Goal: Complete application form

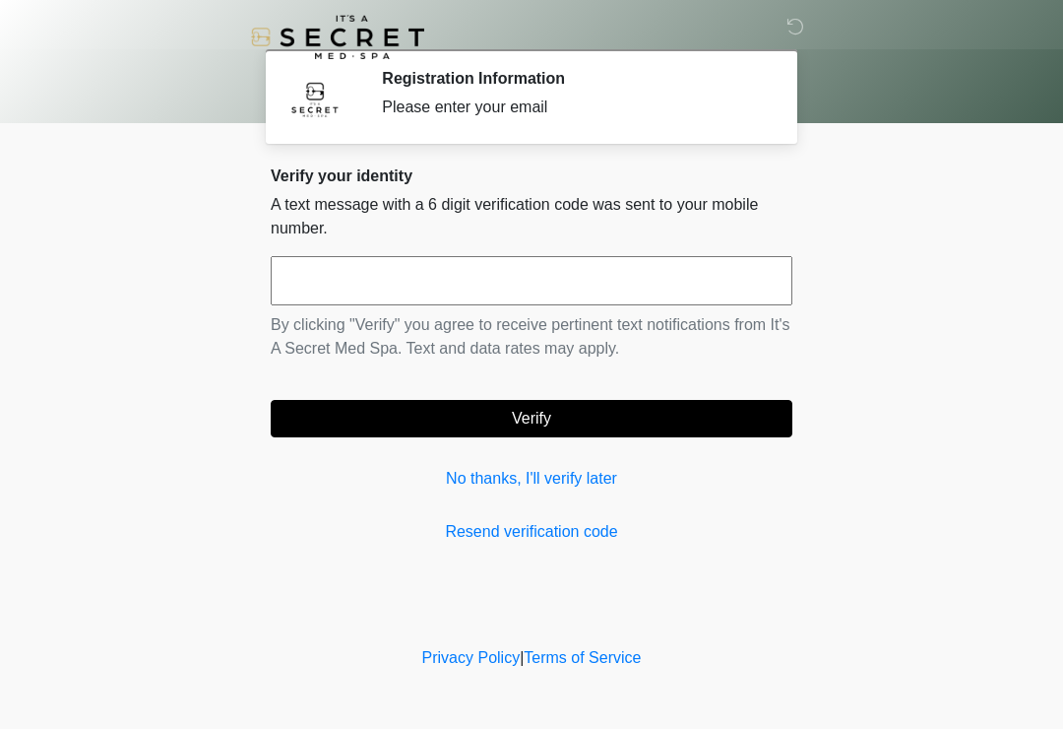
click at [577, 481] on link "No thanks, I'll verify later" at bounding box center [532, 479] width 522 height 24
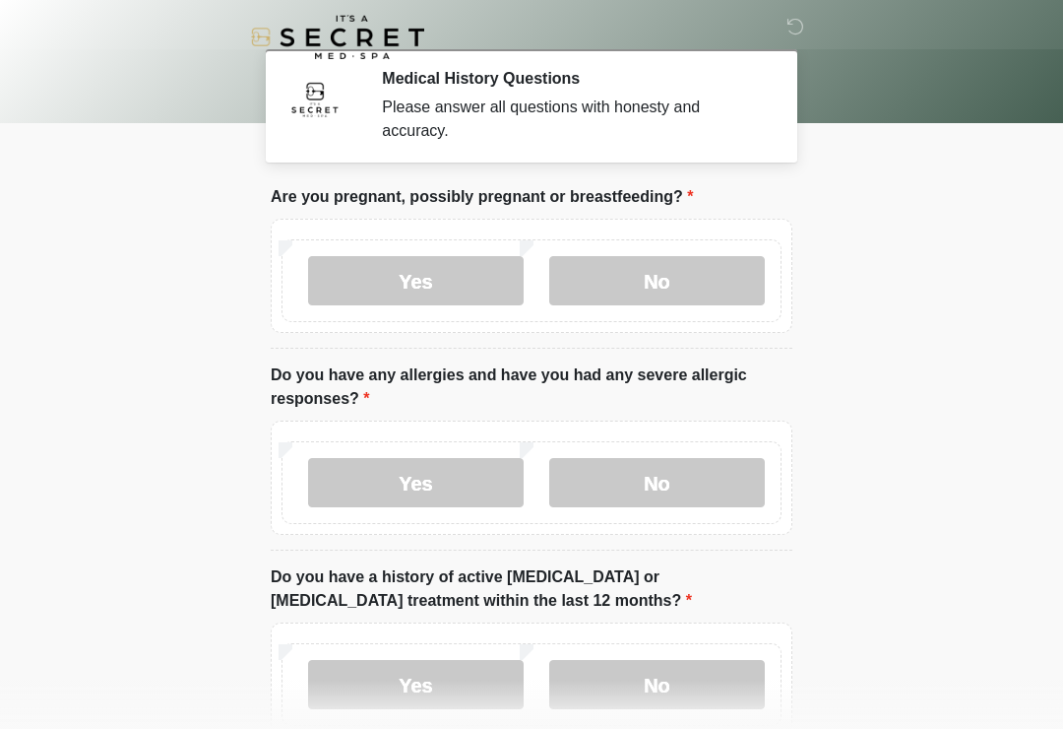
click at [647, 261] on label "No" at bounding box center [657, 280] width 216 height 49
click at [692, 483] on label "No" at bounding box center [657, 482] width 216 height 49
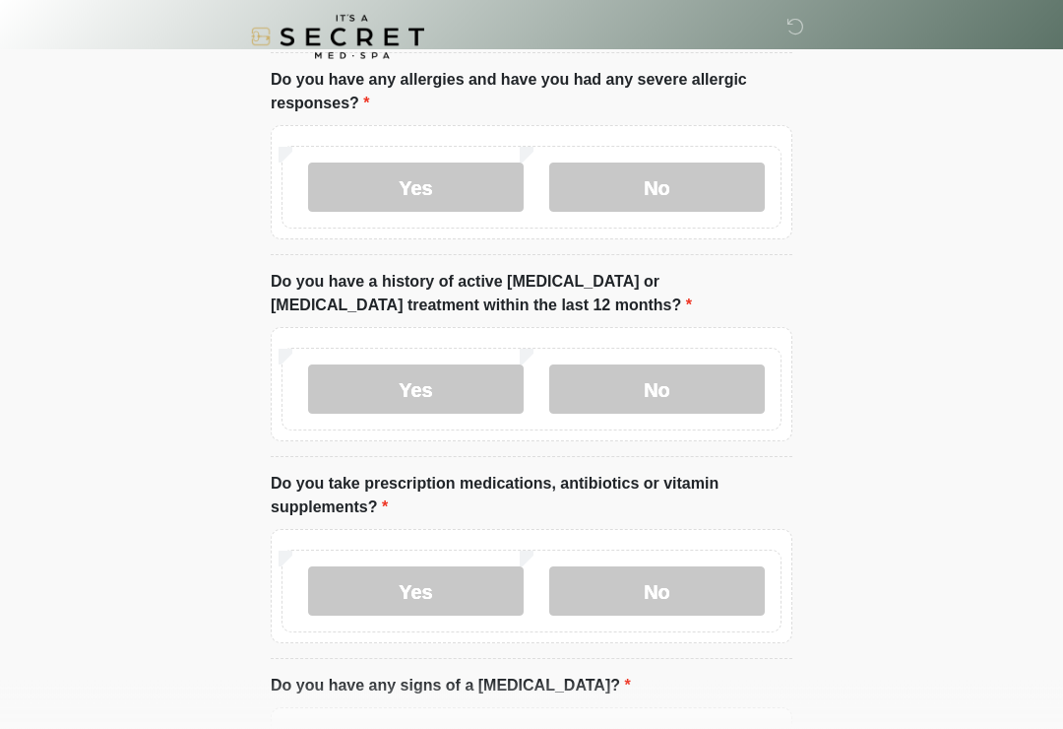
scroll to position [300, 0]
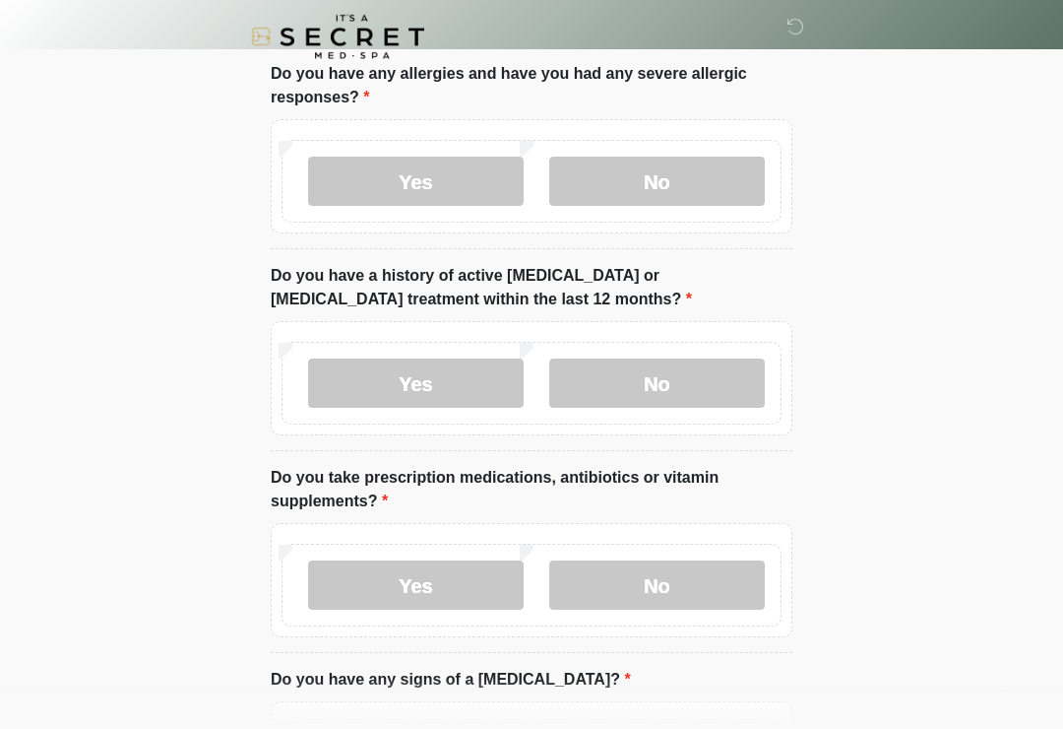
click at [630, 384] on label "No" at bounding box center [657, 383] width 216 height 49
click at [664, 576] on label "No" at bounding box center [657, 584] width 216 height 49
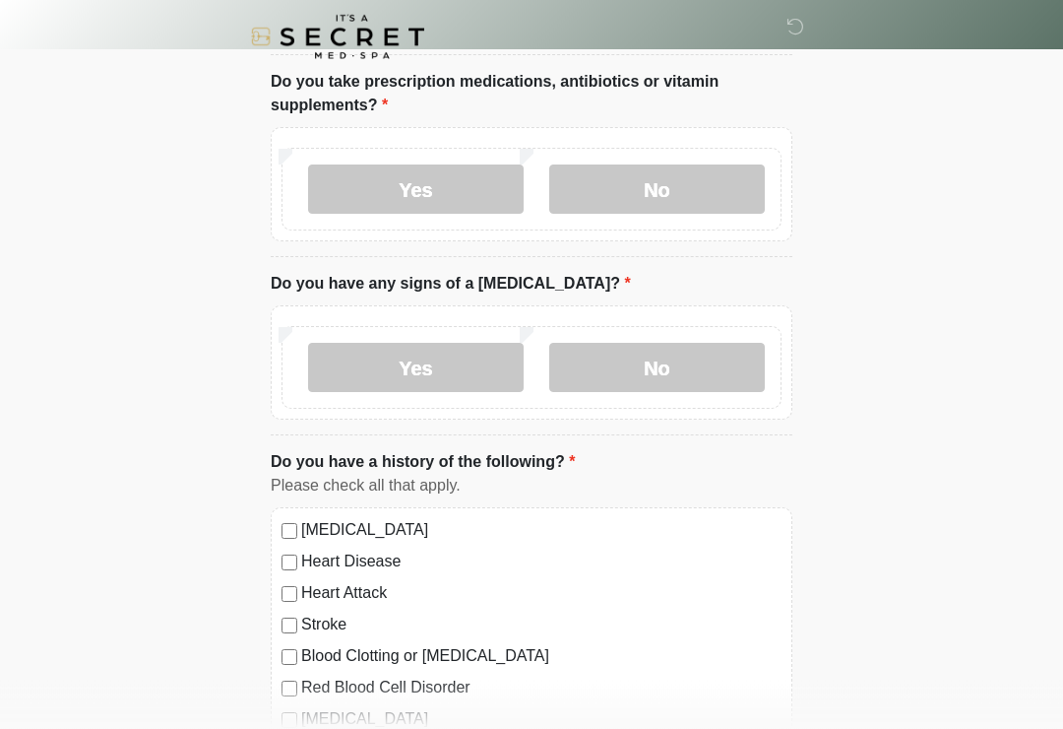
scroll to position [700, 0]
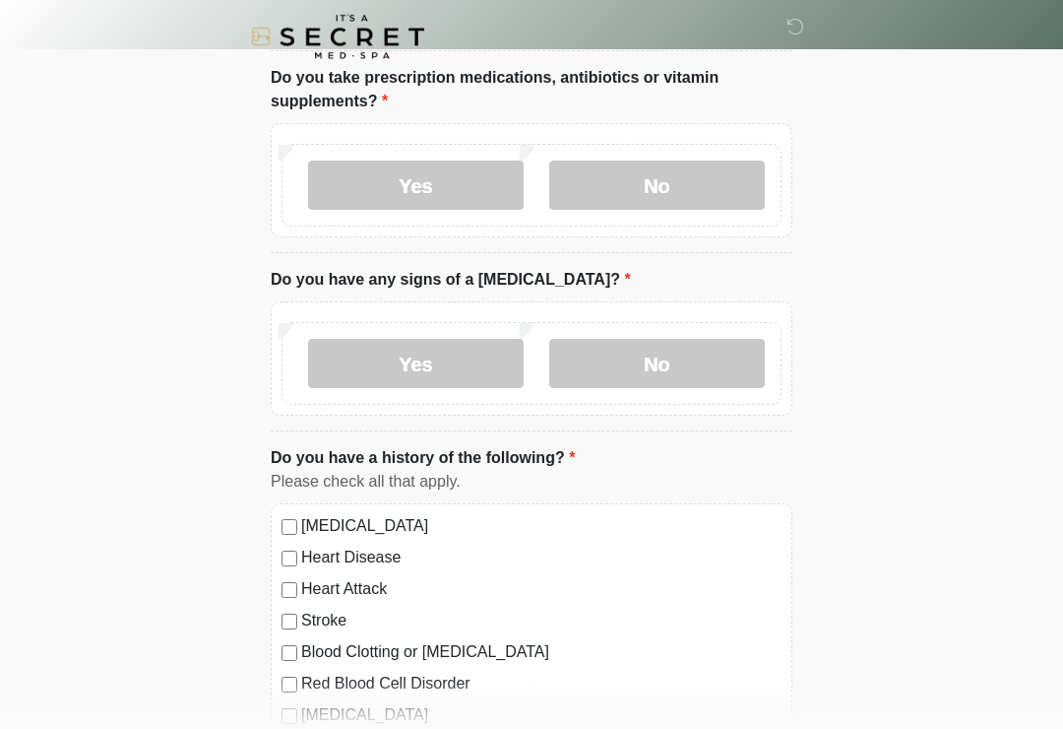
click at [629, 355] on label "No" at bounding box center [657, 364] width 216 height 49
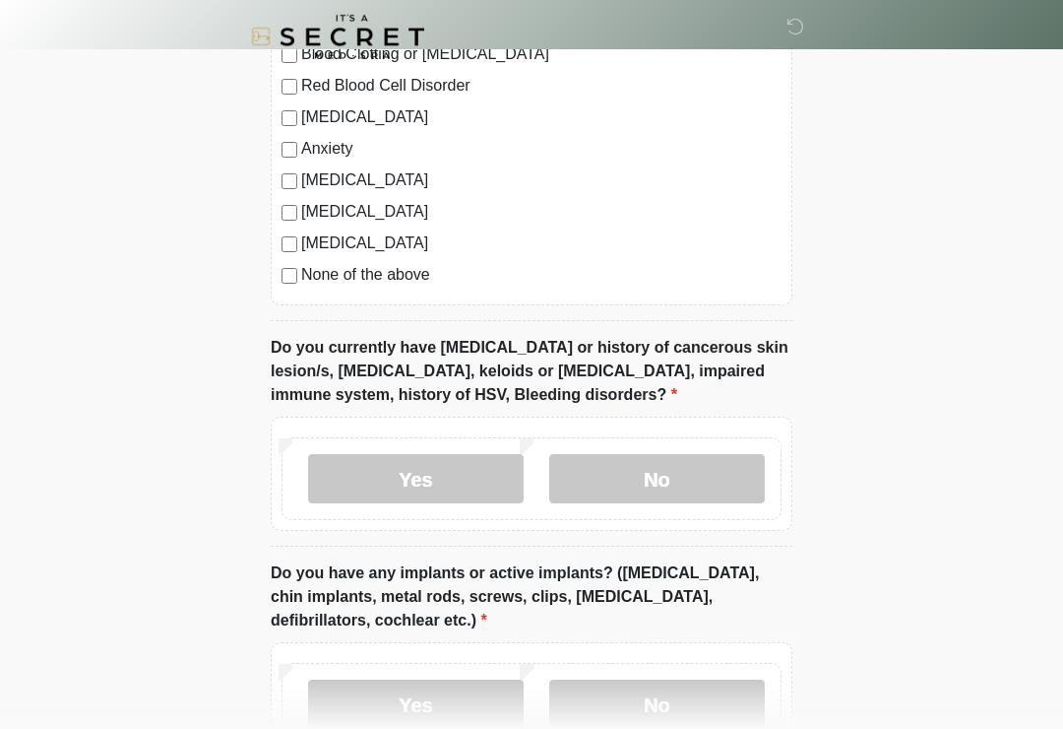
scroll to position [1309, 0]
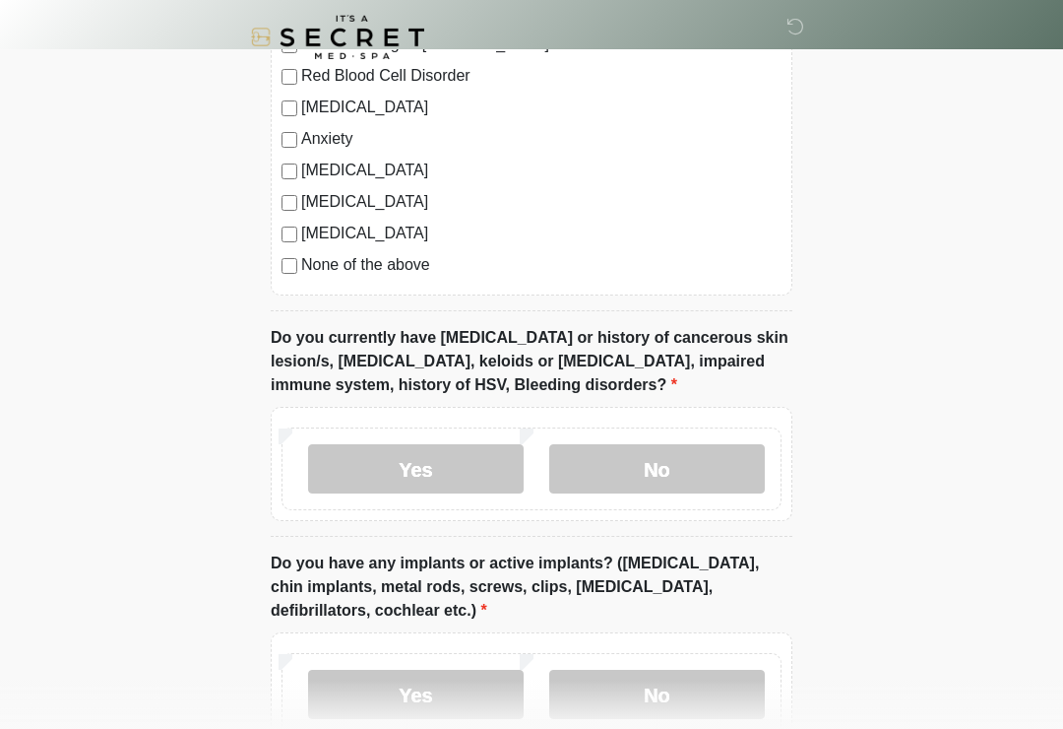
click at [632, 457] on label "No" at bounding box center [657, 468] width 216 height 49
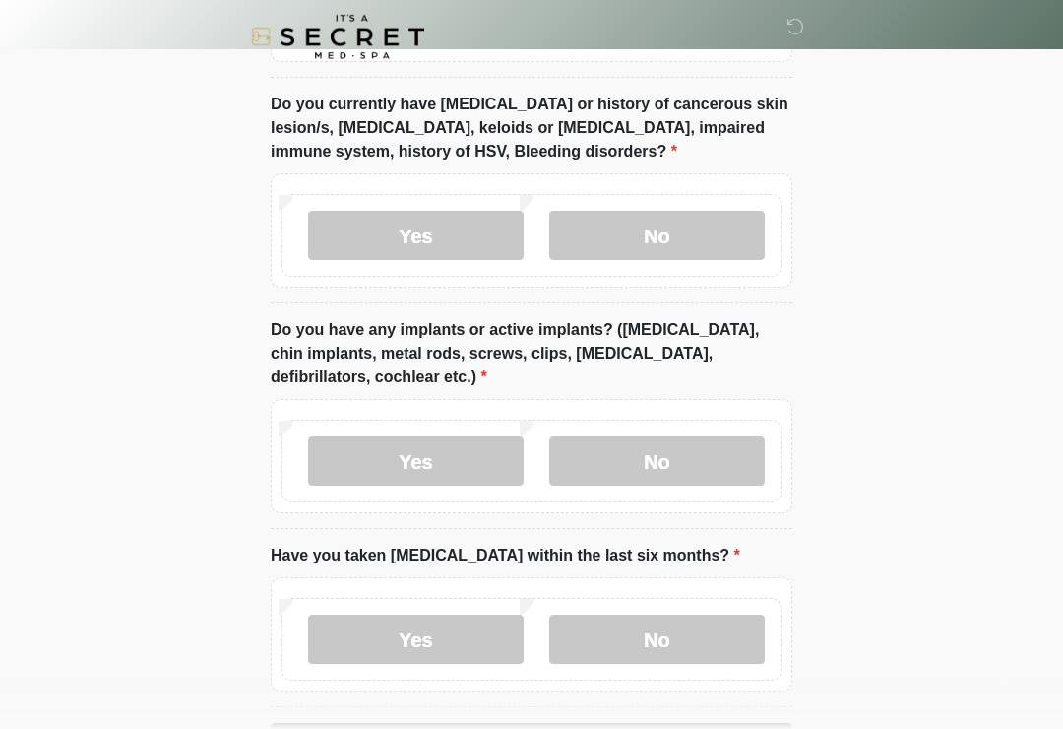
scroll to position [1547, 0]
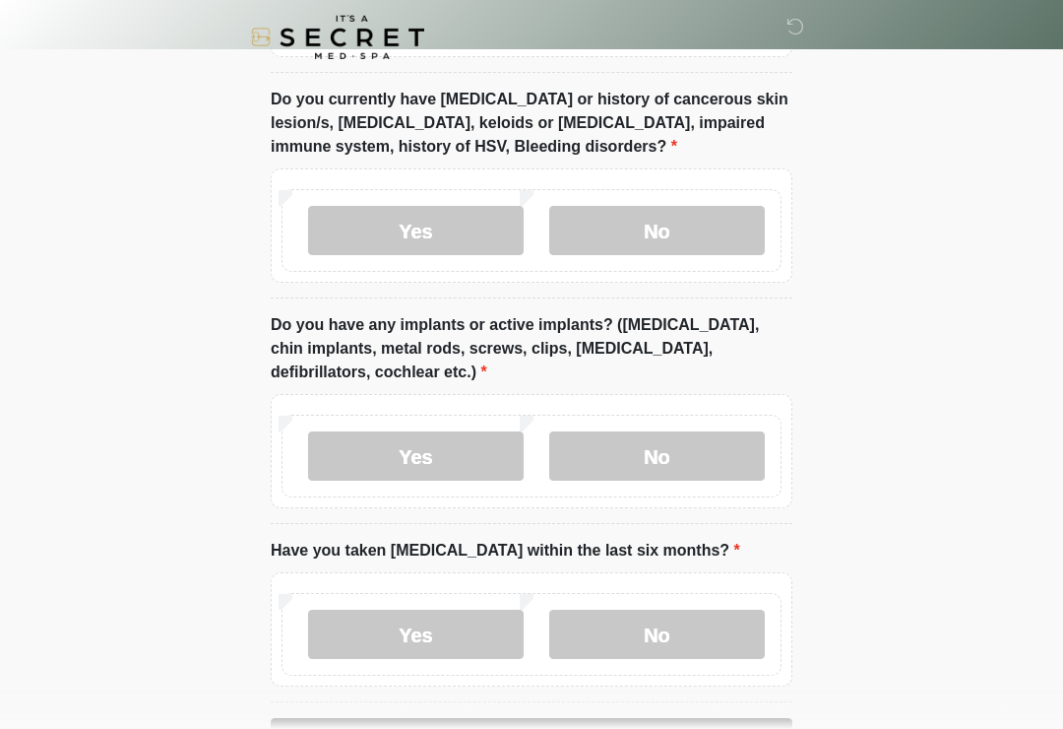
click at [631, 454] on label "No" at bounding box center [657, 455] width 216 height 49
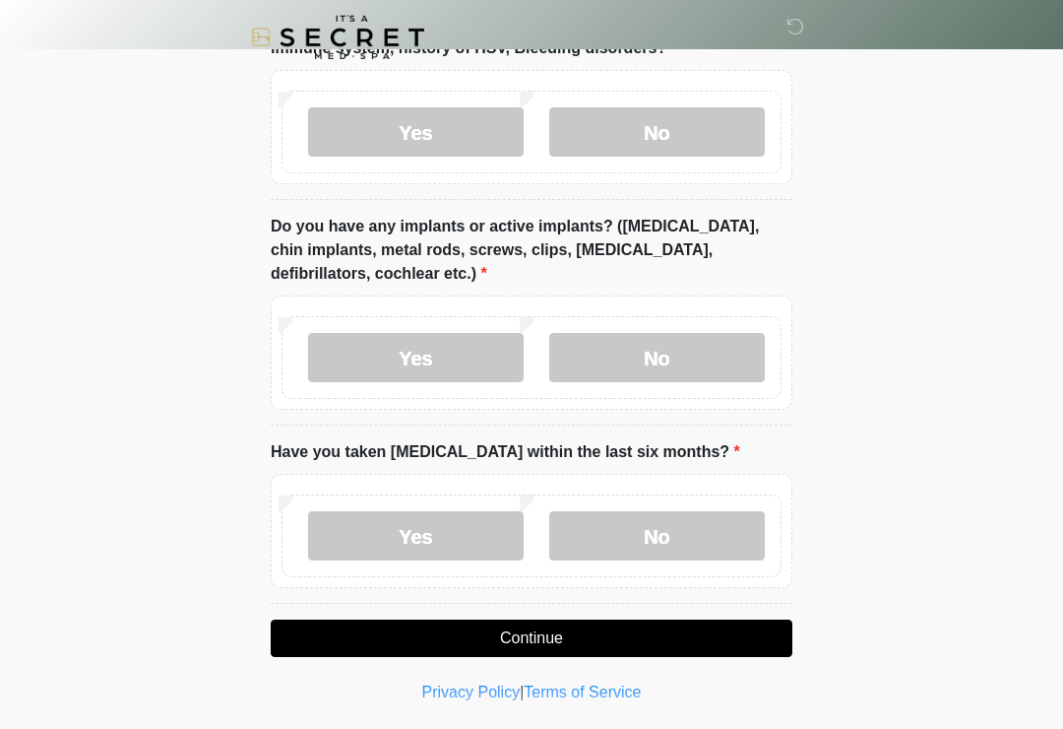
click at [619, 541] on label "No" at bounding box center [657, 535] width 216 height 49
click at [508, 627] on button "Continue" at bounding box center [532, 637] width 522 height 37
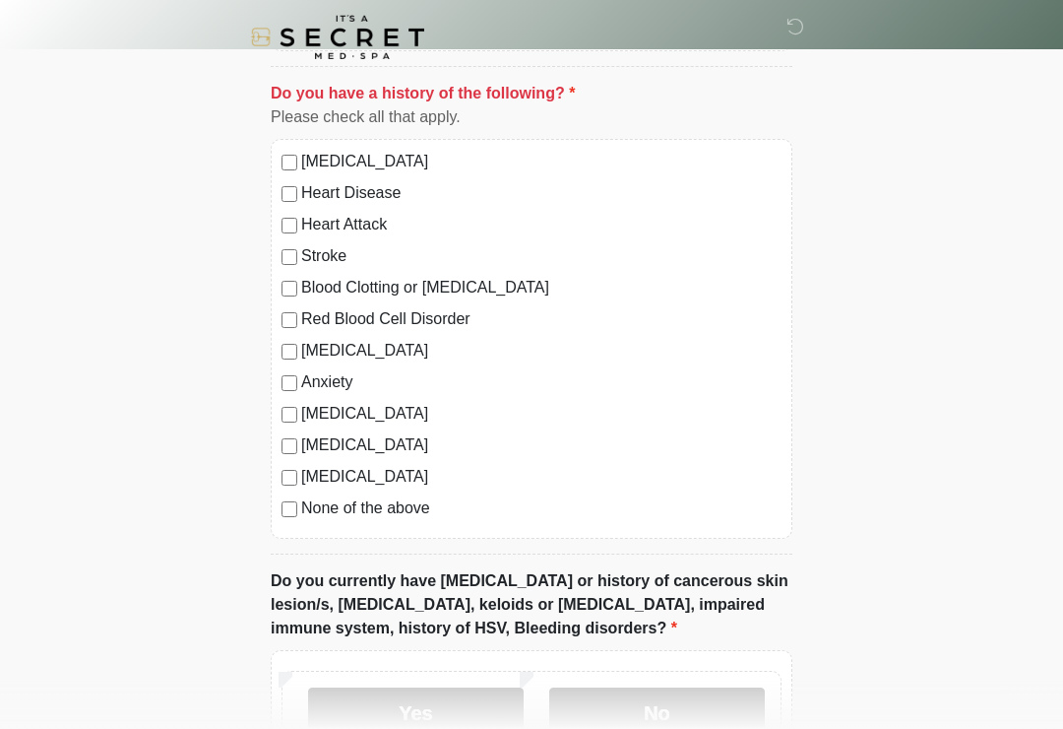
click at [287, 520] on div "High Blood Pressure Heart Disease Heart Attack Stroke Blood Clotting or Bleedin…" at bounding box center [532, 339] width 522 height 400
click at [639, 711] on label "No" at bounding box center [657, 711] width 216 height 49
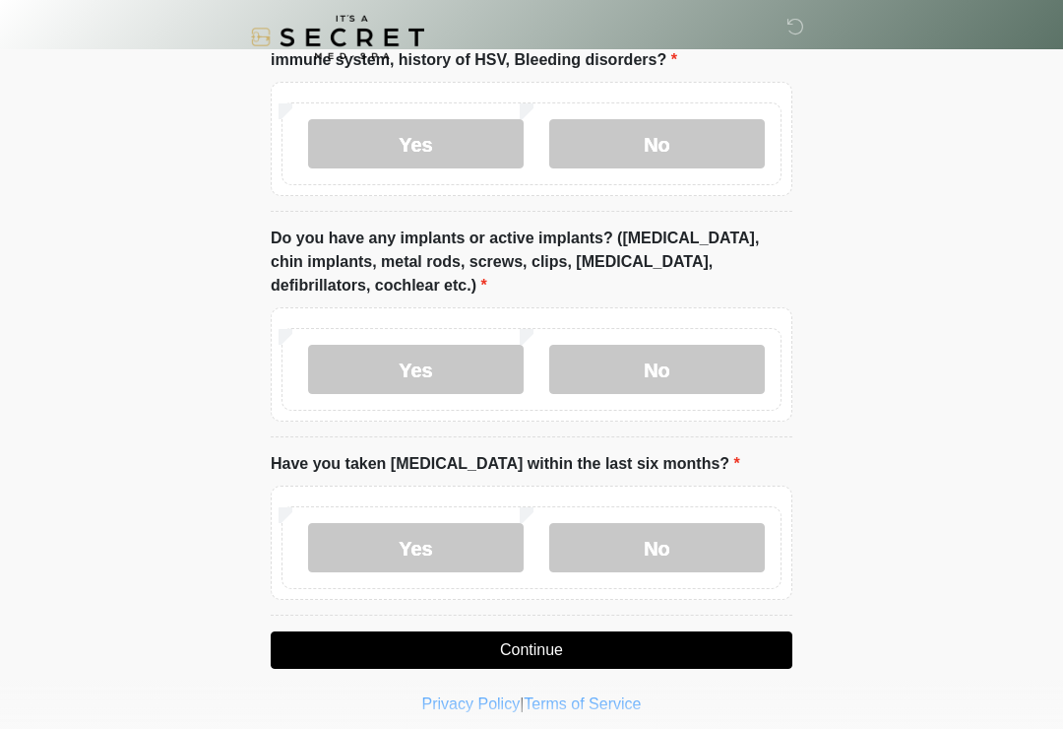
scroll to position [1645, 0]
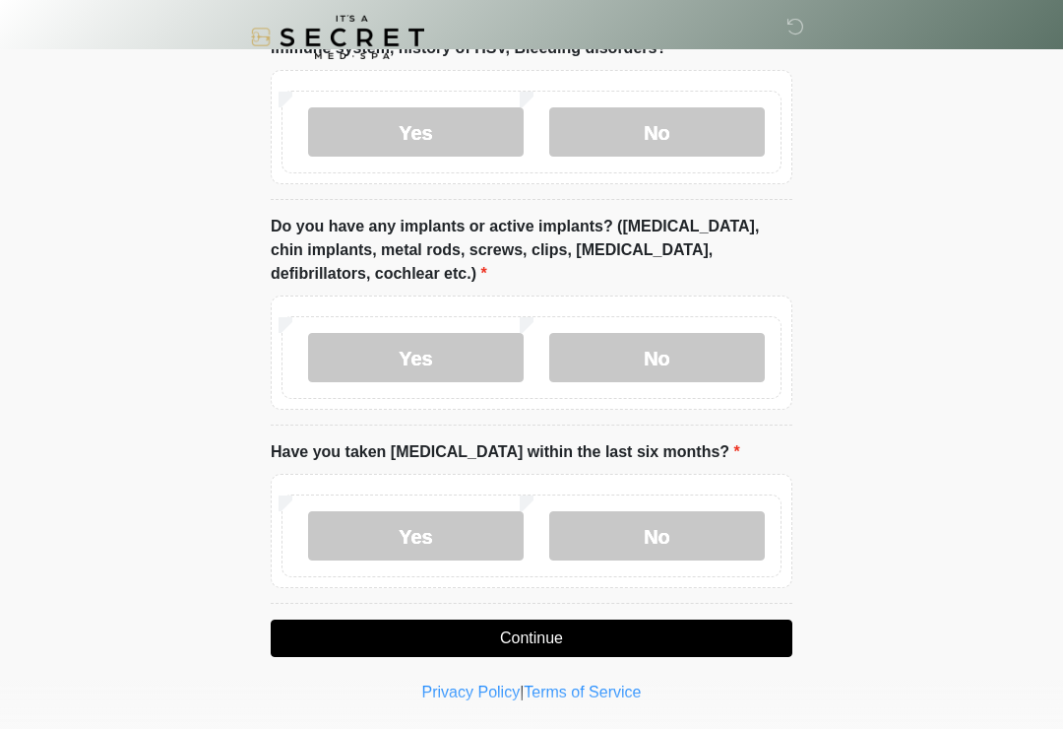
click at [520, 641] on button "Continue" at bounding box center [532, 637] width 522 height 37
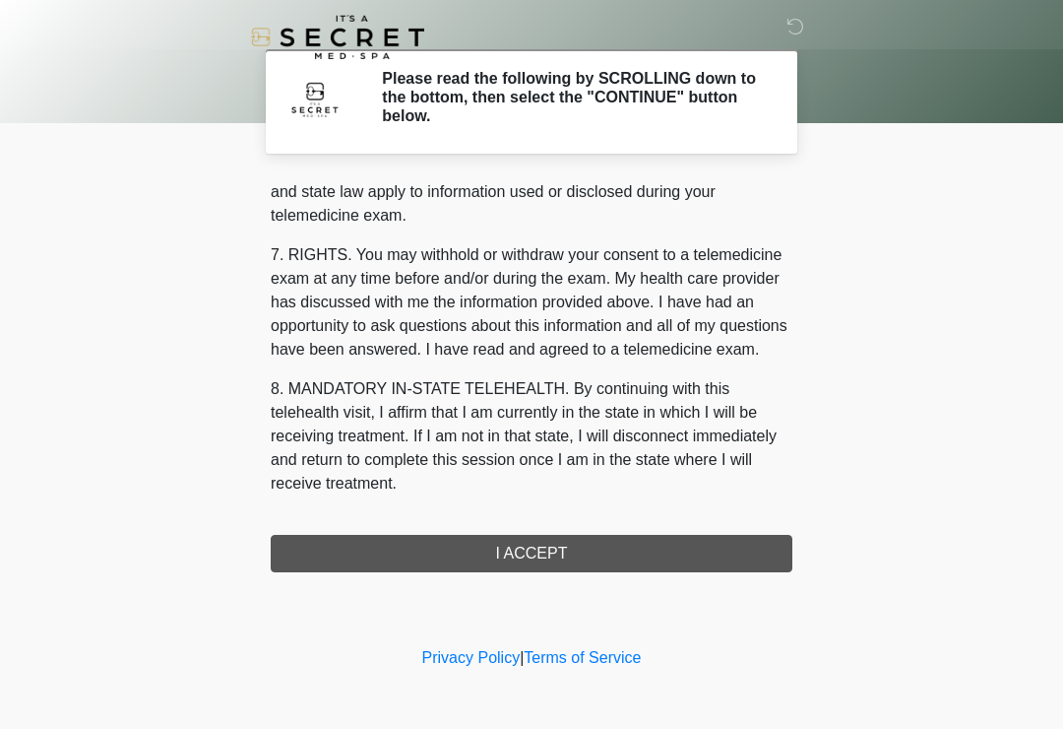
scroll to position [807, 0]
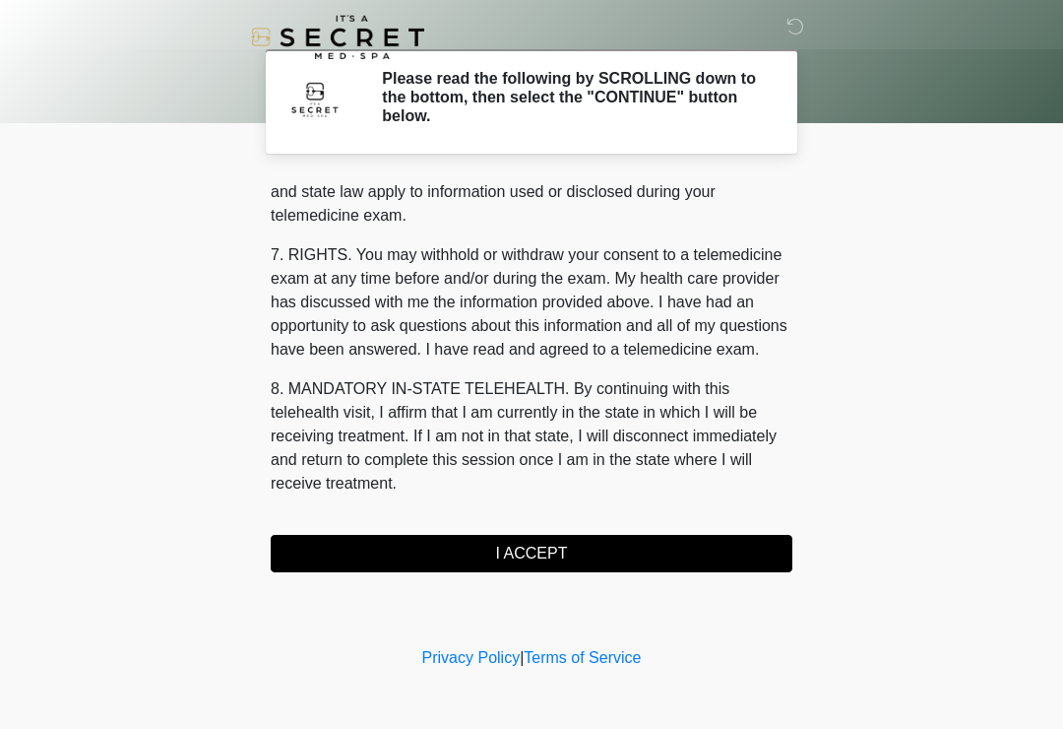
click at [679, 544] on button "I ACCEPT" at bounding box center [532, 553] width 522 height 37
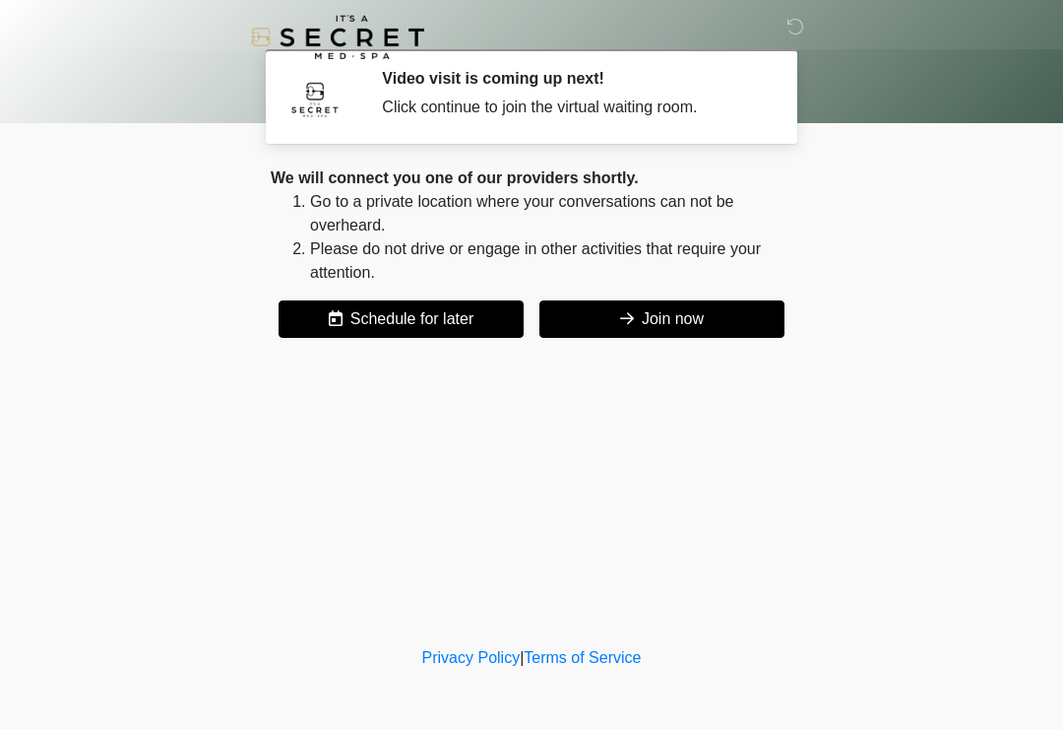
click at [706, 313] on button "Join now" at bounding box center [662, 318] width 245 height 37
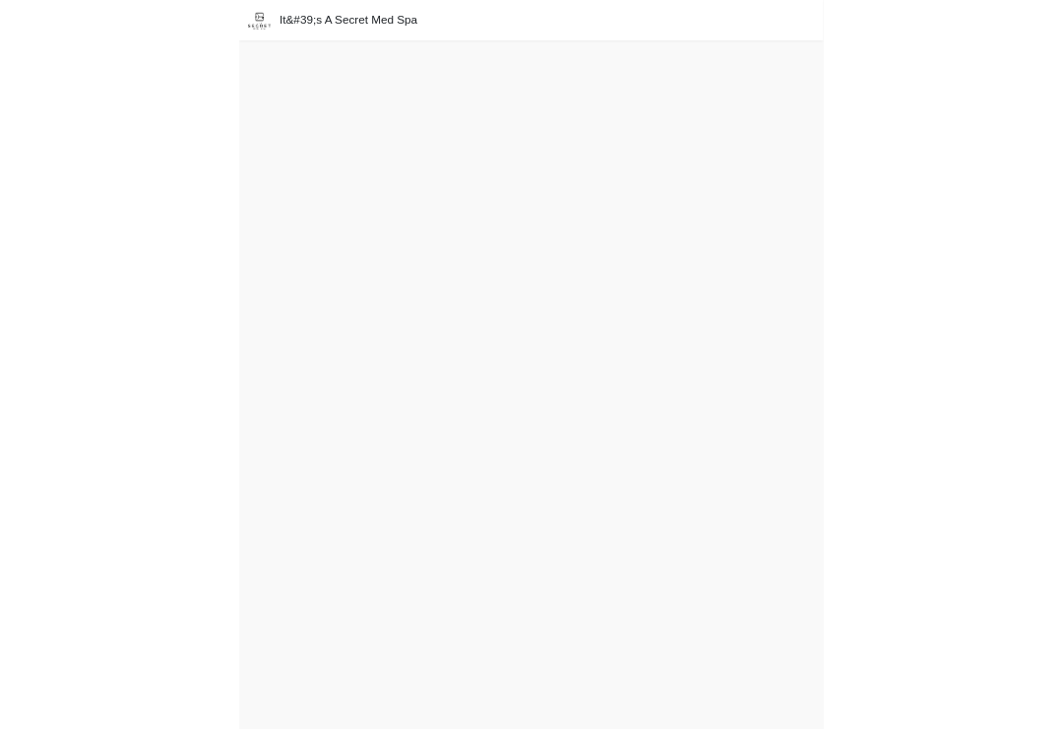
scroll to position [36, 0]
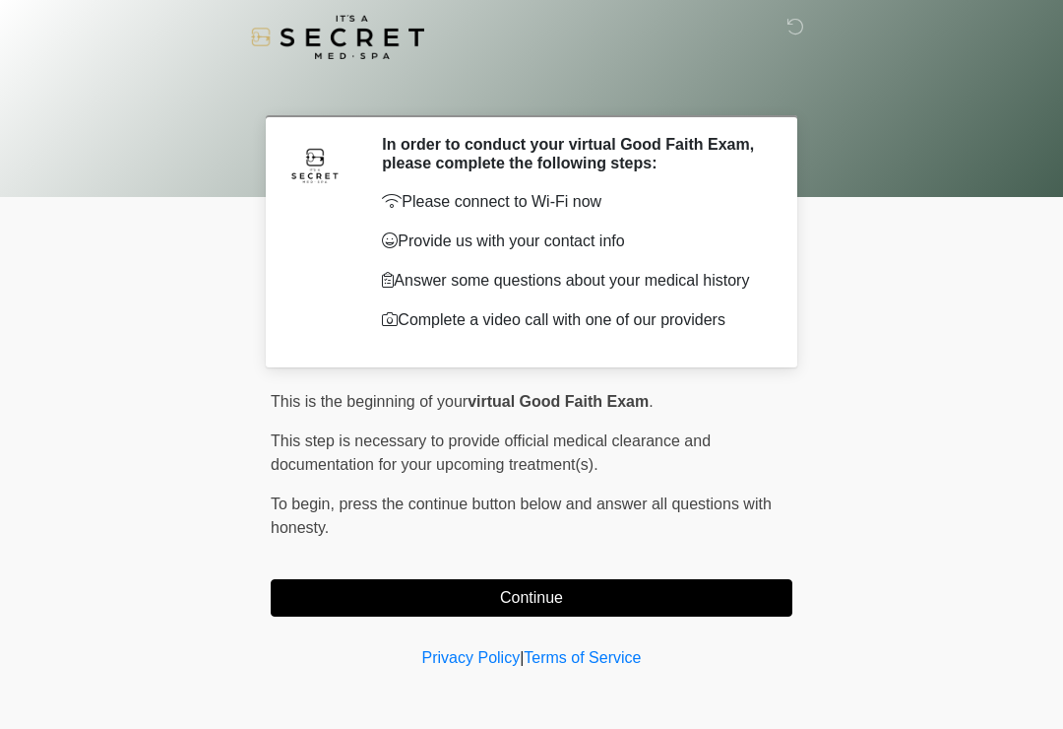
click at [687, 609] on button "Continue" at bounding box center [532, 597] width 522 height 37
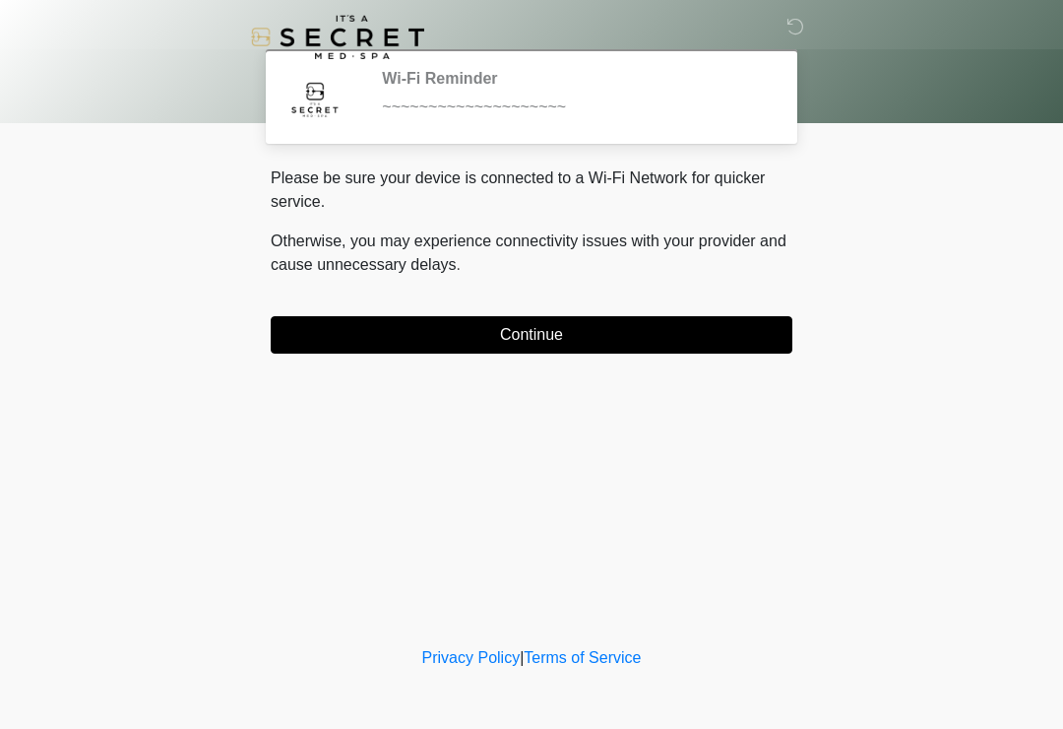
click at [724, 338] on button "Continue" at bounding box center [532, 334] width 522 height 37
